Goal: Task Accomplishment & Management: Manage account settings

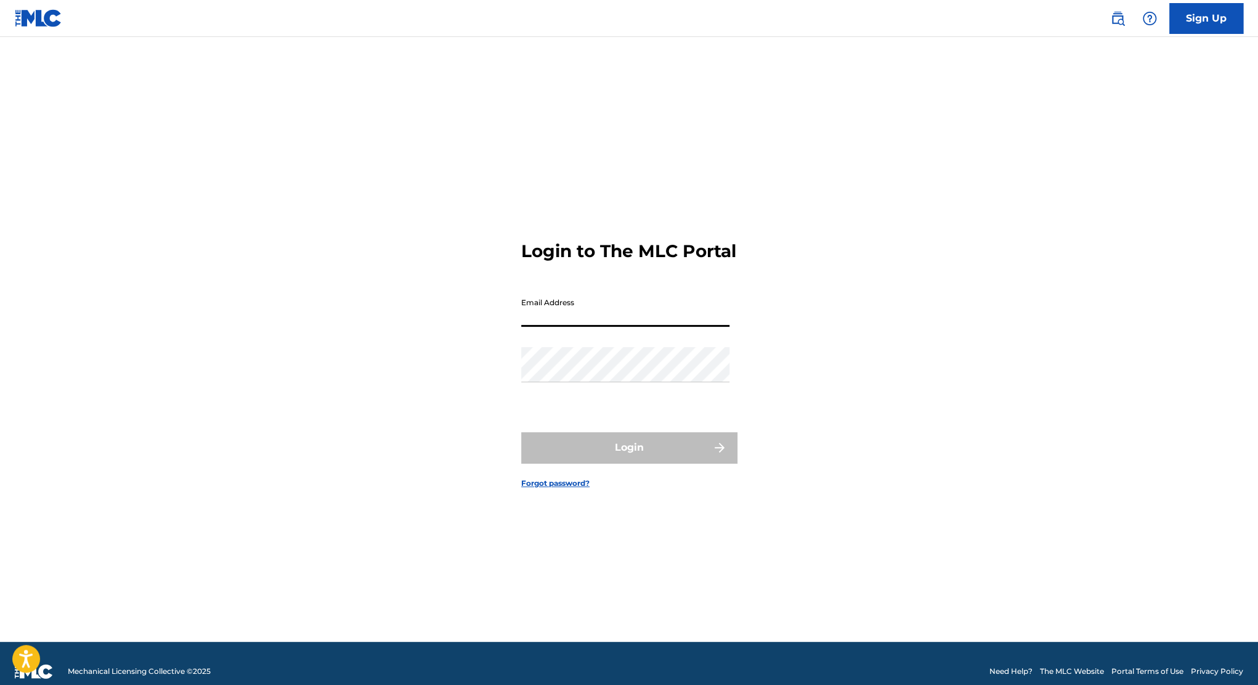
click at [658, 321] on input "Email Address" at bounding box center [625, 308] width 208 height 35
type input "[EMAIL_ADDRESS][DOMAIN_NAME]"
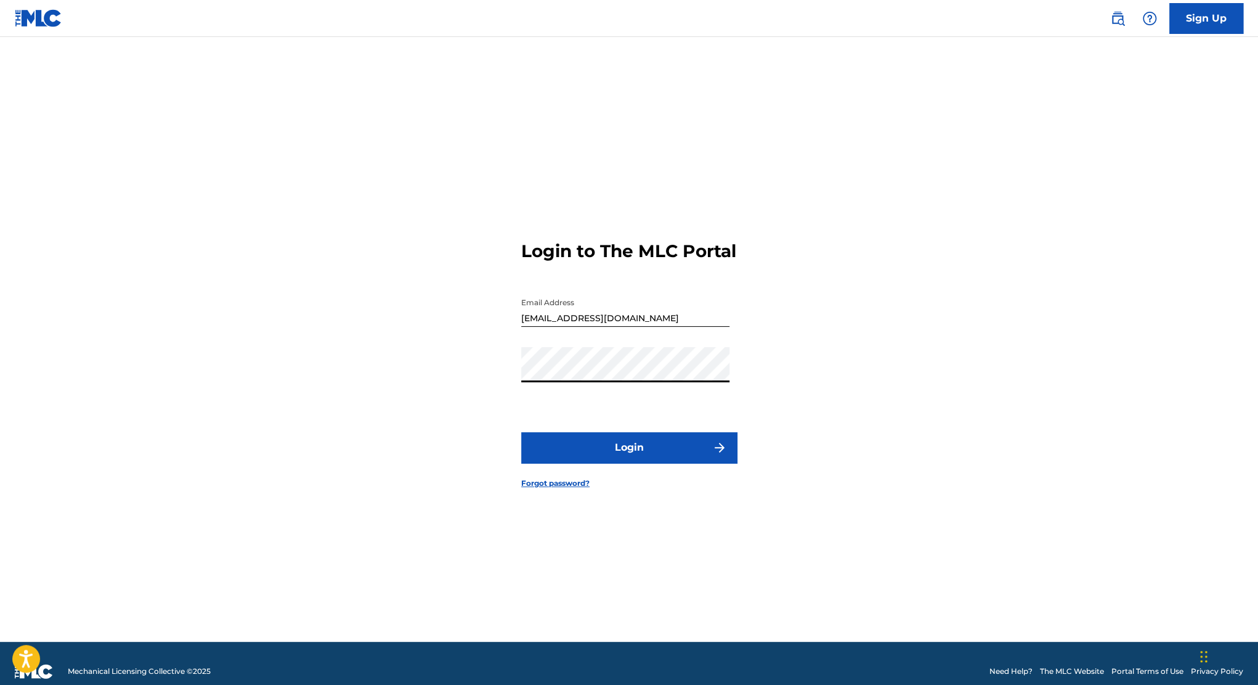
click at [676, 441] on form "Login to The MLC Portal Email Address [EMAIL_ADDRESS][DOMAIN_NAME] Password Log…" at bounding box center [629, 355] width 216 height 574
click at [677, 449] on button "Login" at bounding box center [629, 447] width 216 height 31
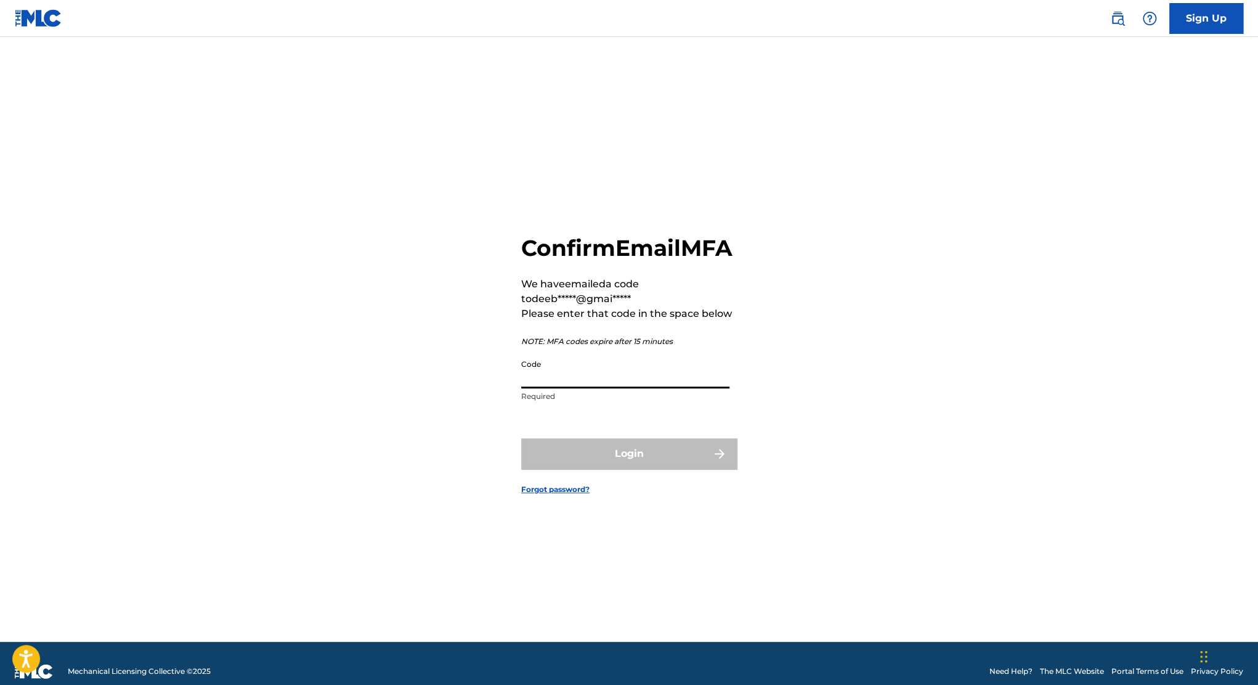
click at [643, 376] on input "Code" at bounding box center [625, 370] width 208 height 35
type input "236813"
click at [521, 438] on button "Login" at bounding box center [629, 453] width 216 height 31
